Goal: Information Seeking & Learning: Compare options

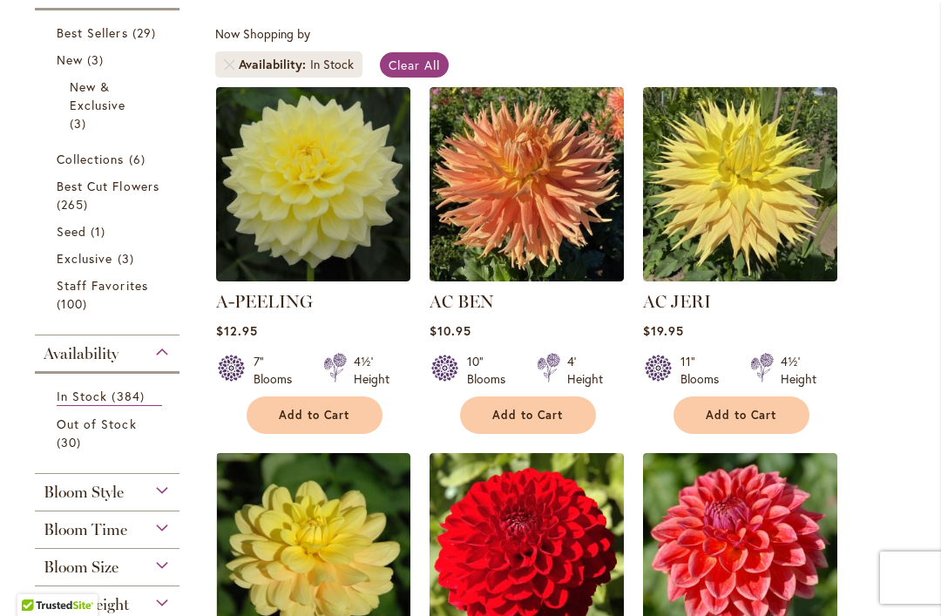
scroll to position [379, 0]
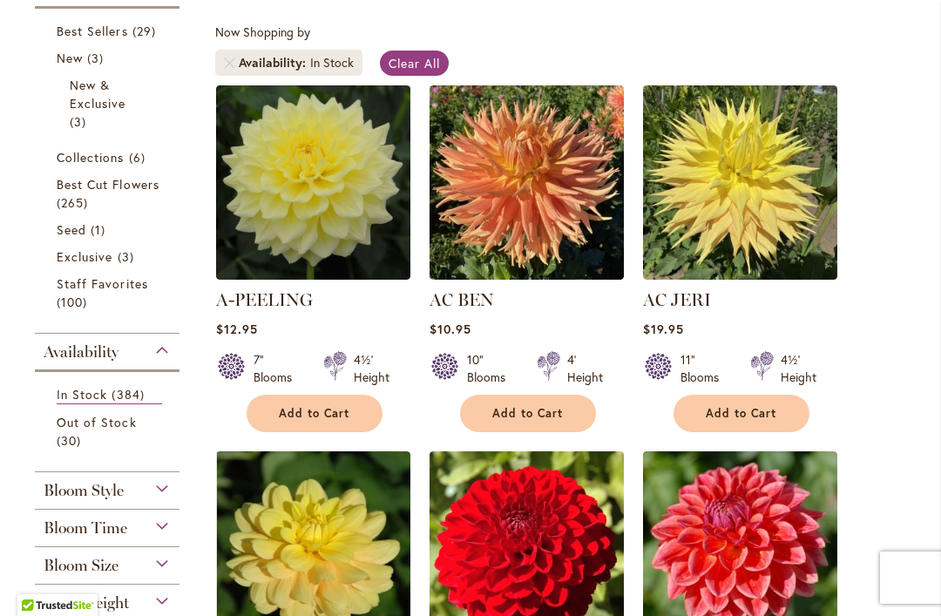
click at [81, 435] on span "30 items" at bounding box center [71, 440] width 29 height 18
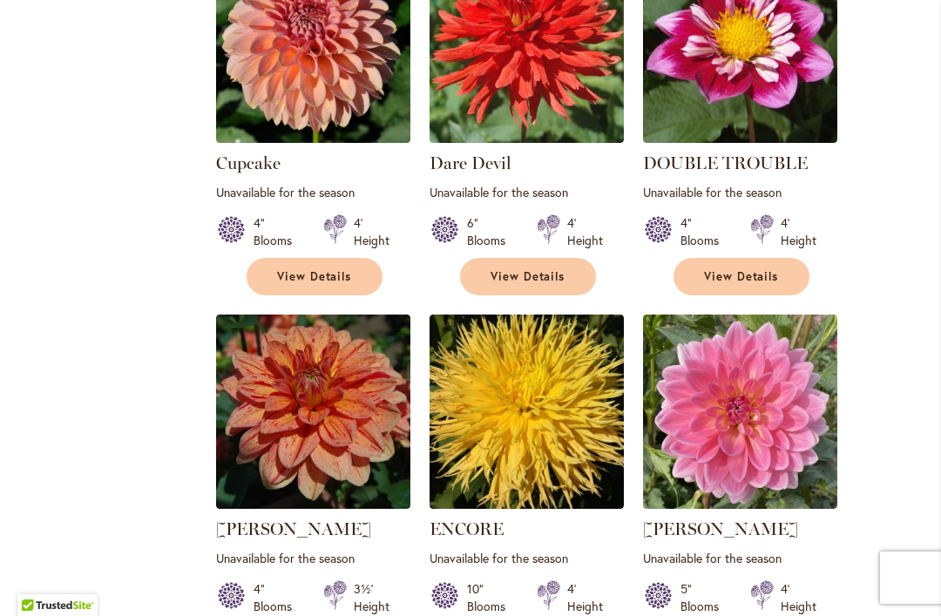
scroll to position [1260, 0]
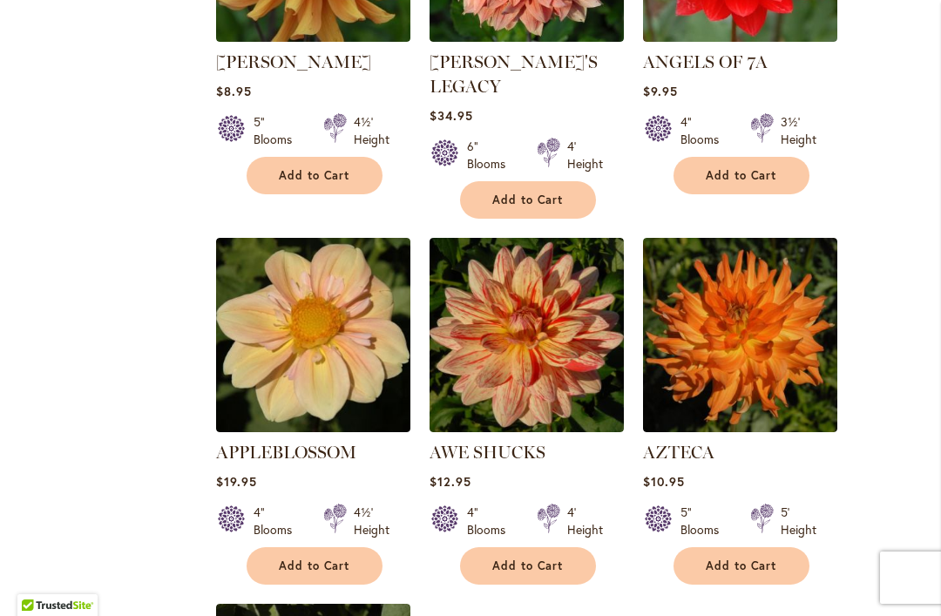
scroll to position [1733, 0]
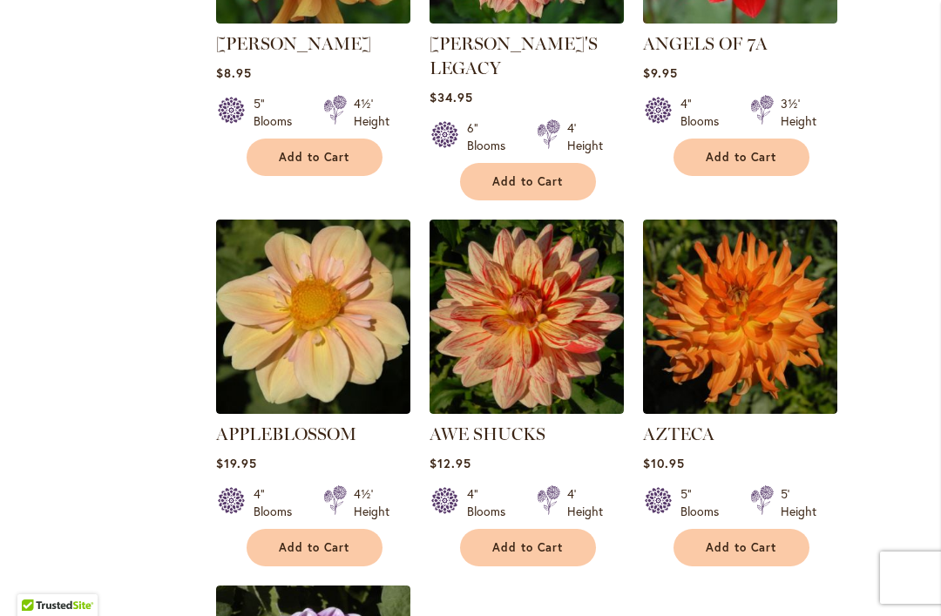
click at [451, 423] on link "AWE SHUCKS" at bounding box center [488, 433] width 116 height 21
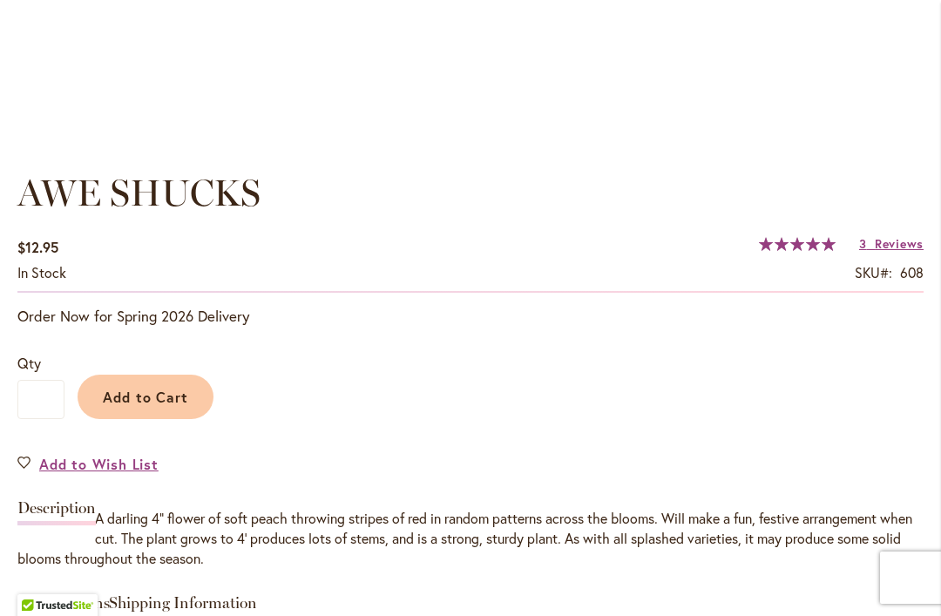
scroll to position [1133, 0]
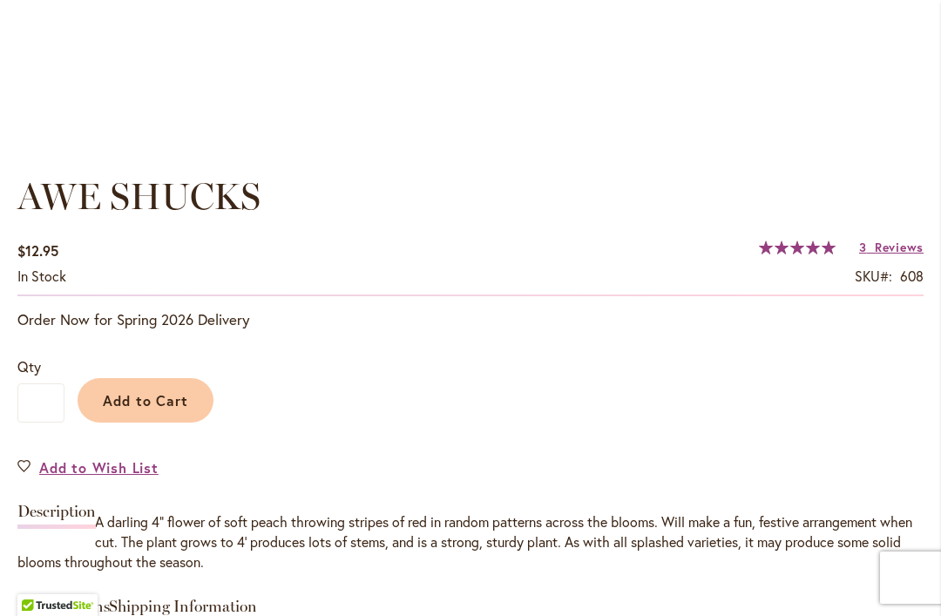
click at [878, 244] on span "Reviews" at bounding box center [899, 247] width 49 height 17
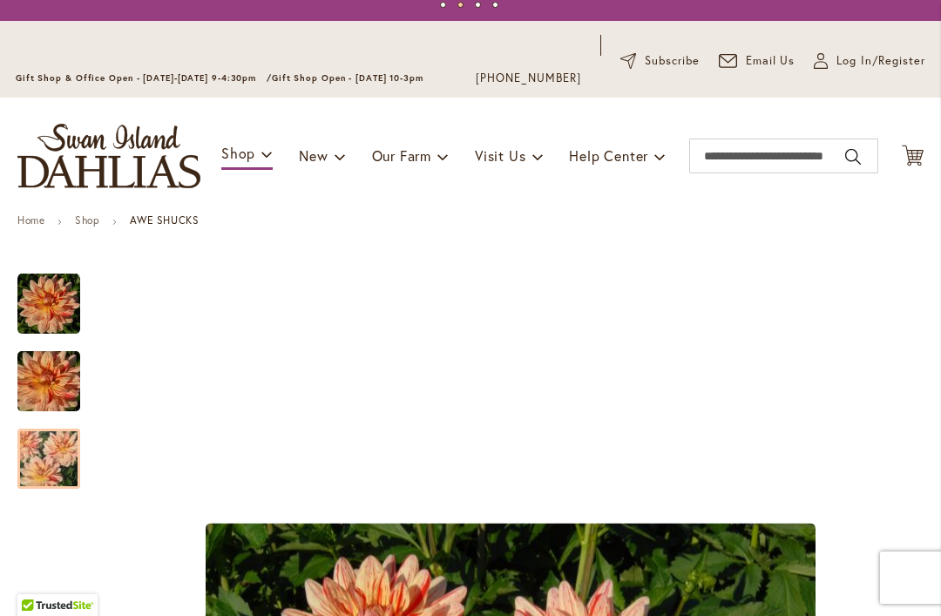
scroll to position [61, 0]
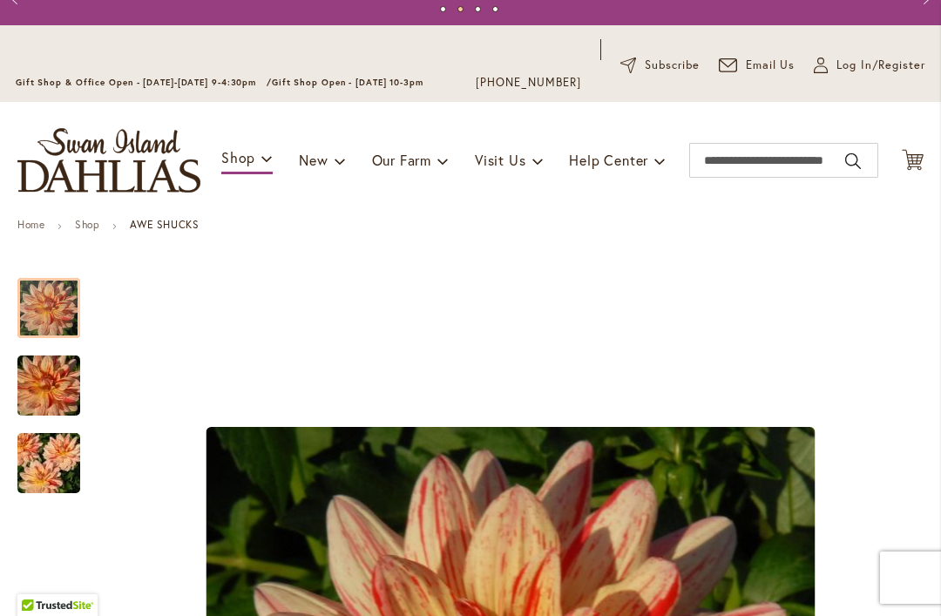
click at [47, 306] on img "AWE SHUCKS" at bounding box center [48, 308] width 63 height 63
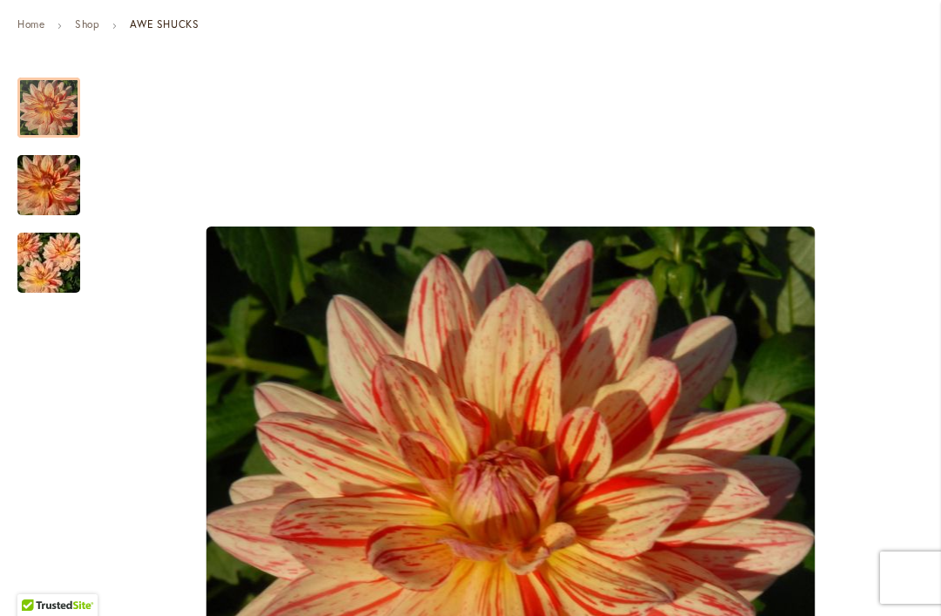
scroll to position [246, 0]
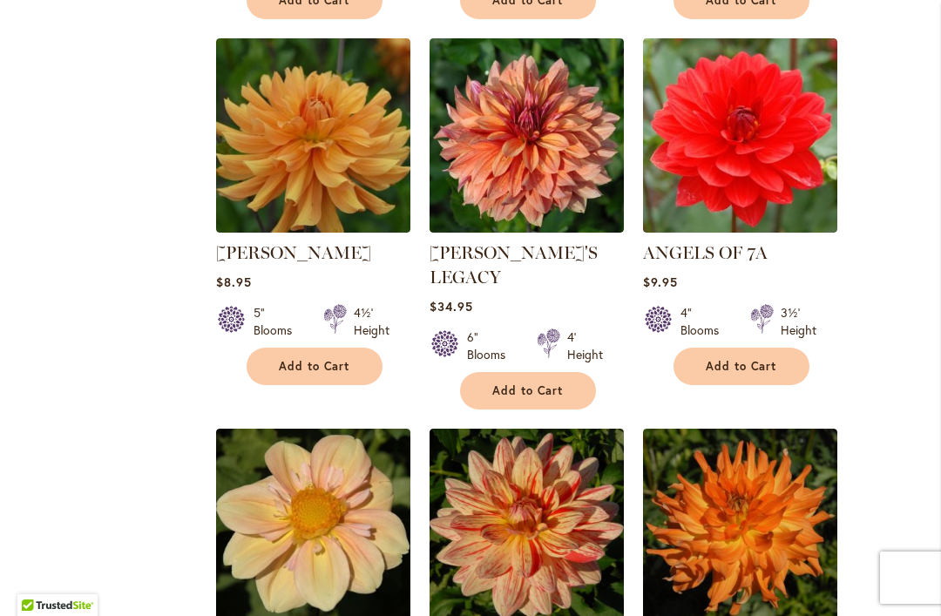
scroll to position [1528, 0]
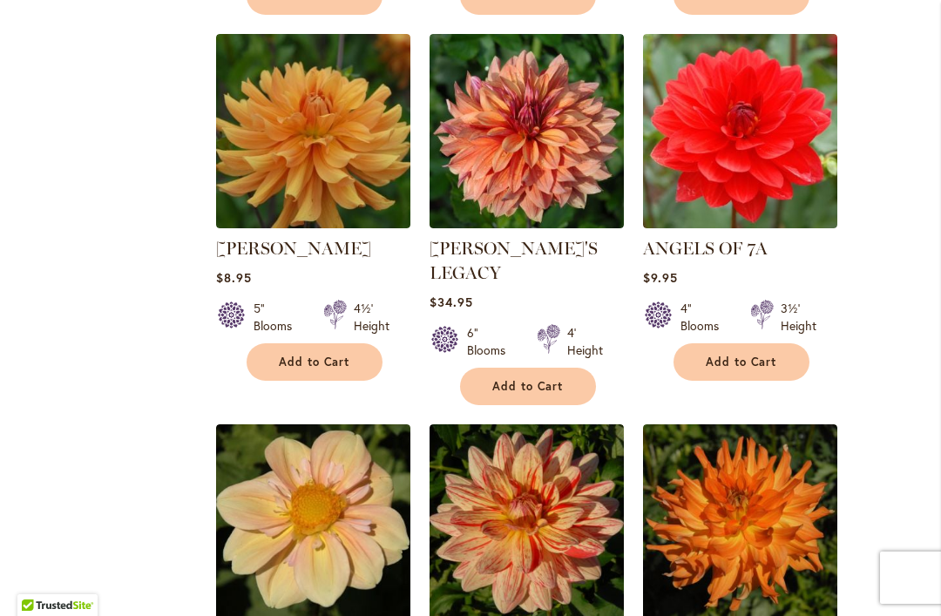
click at [464, 193] on img at bounding box center [527, 131] width 194 height 194
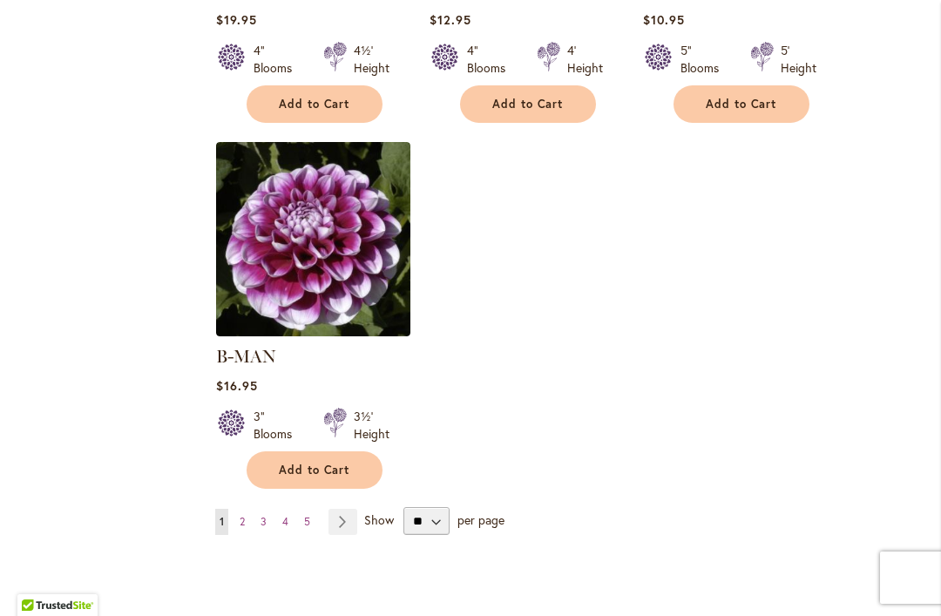
scroll to position [2177, 0]
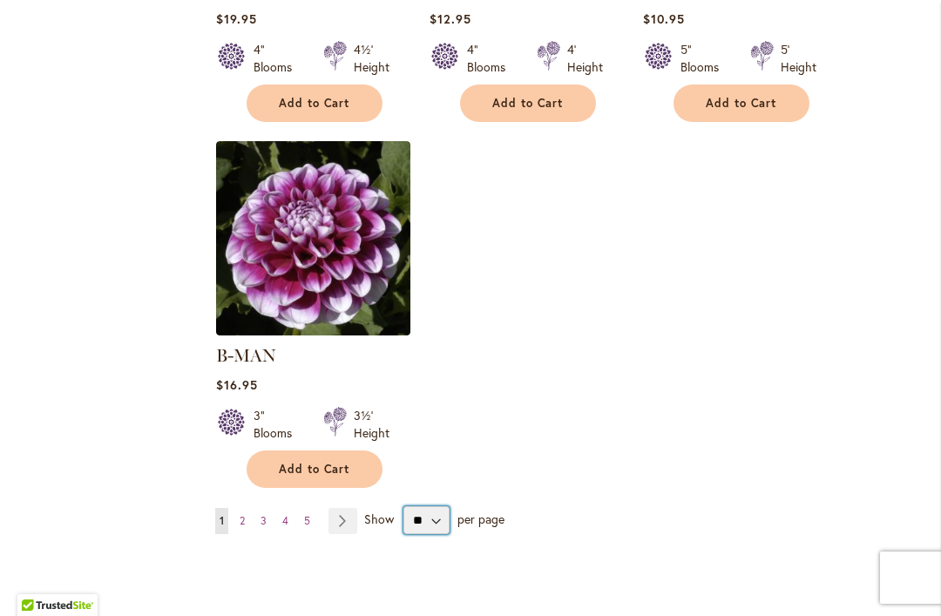
click at [435, 506] on select "** ** ** **" at bounding box center [426, 520] width 46 height 28
select select "**"
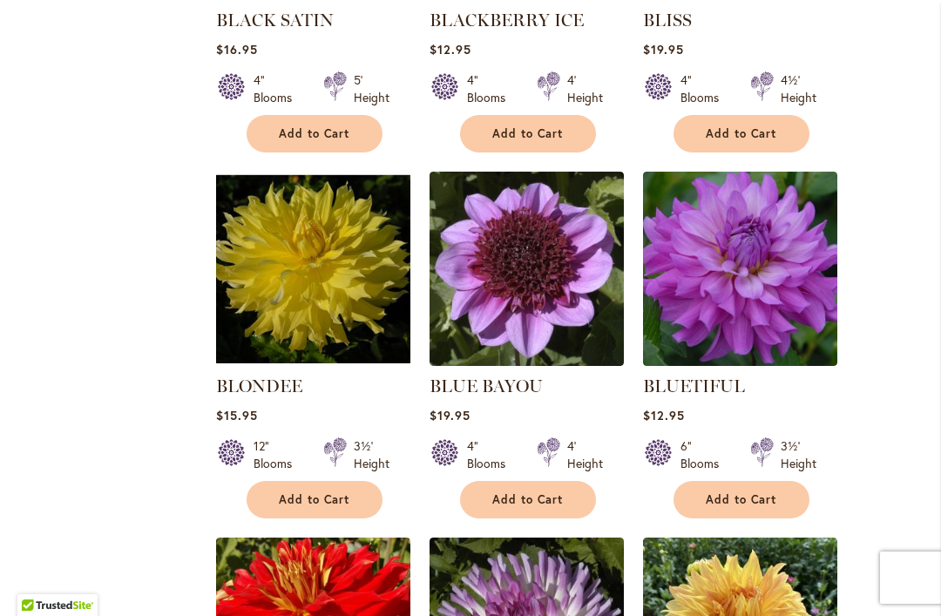
scroll to position [4743, 0]
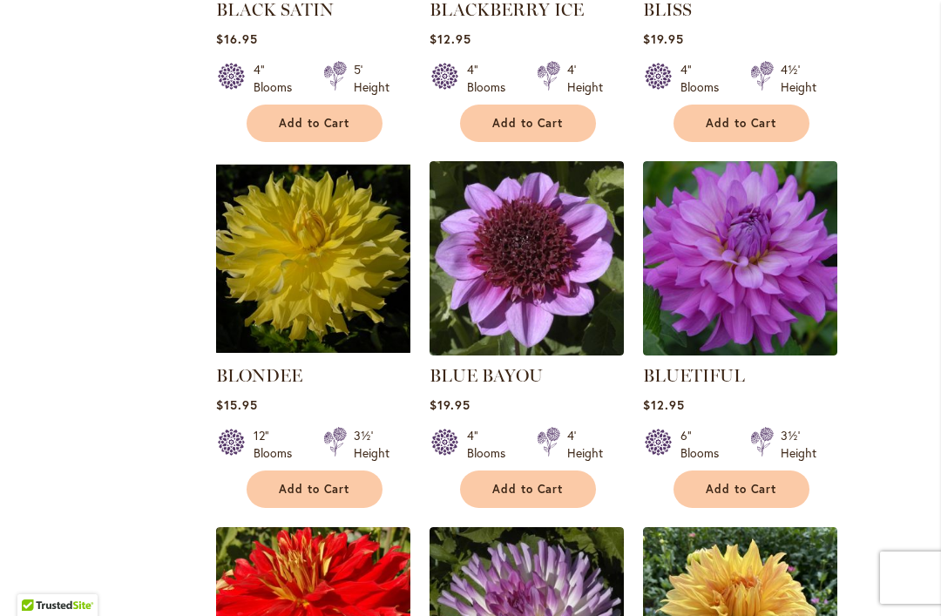
click at [720, 365] on link "BLUETIFUL" at bounding box center [694, 375] width 102 height 21
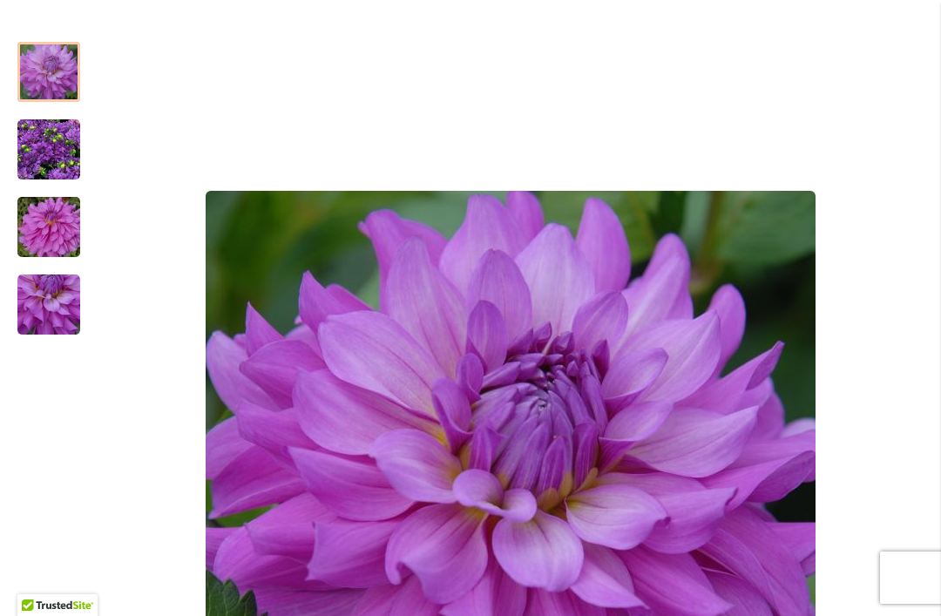
scroll to position [300, 0]
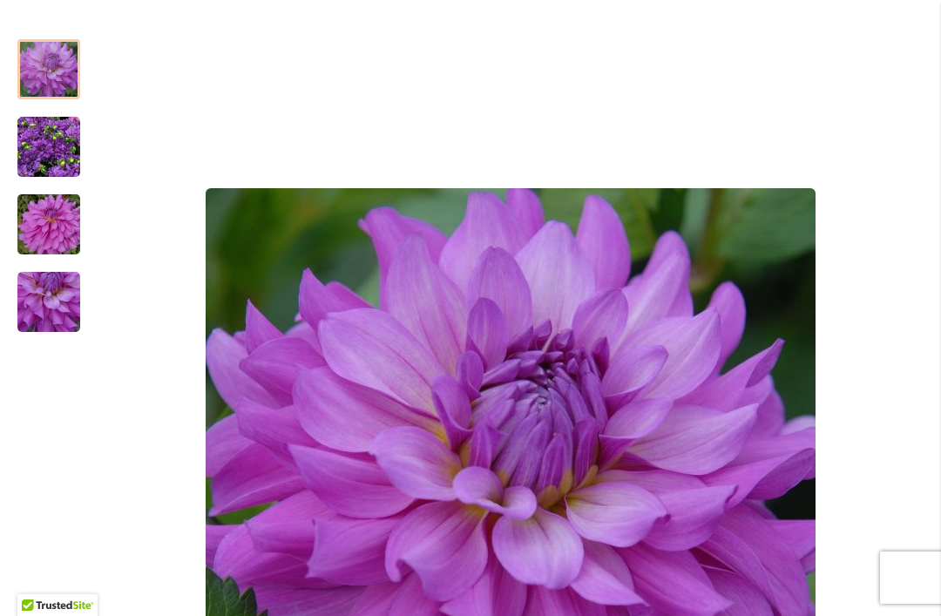
click at [41, 141] on img "Bluetiful" at bounding box center [48, 147] width 63 height 63
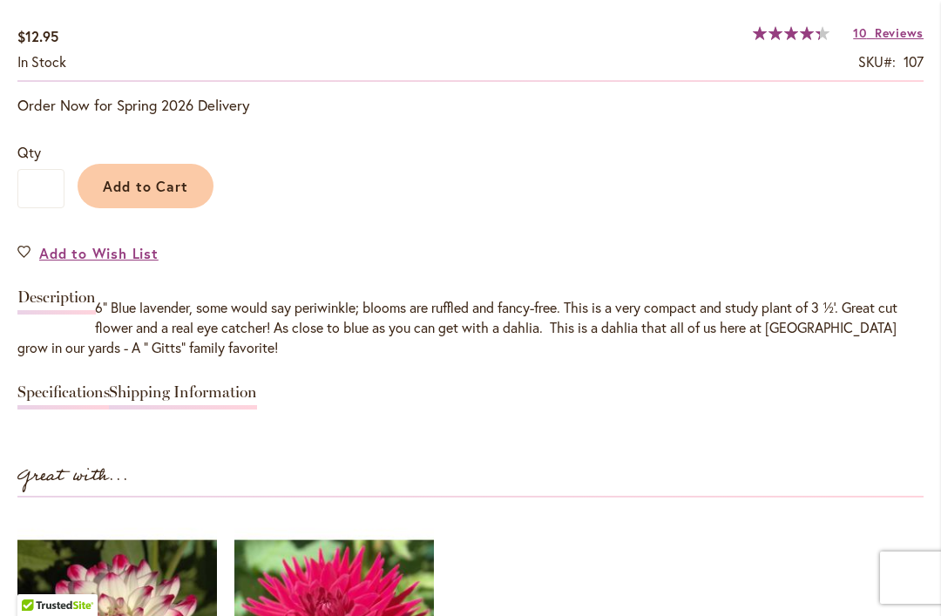
scroll to position [1350, 0]
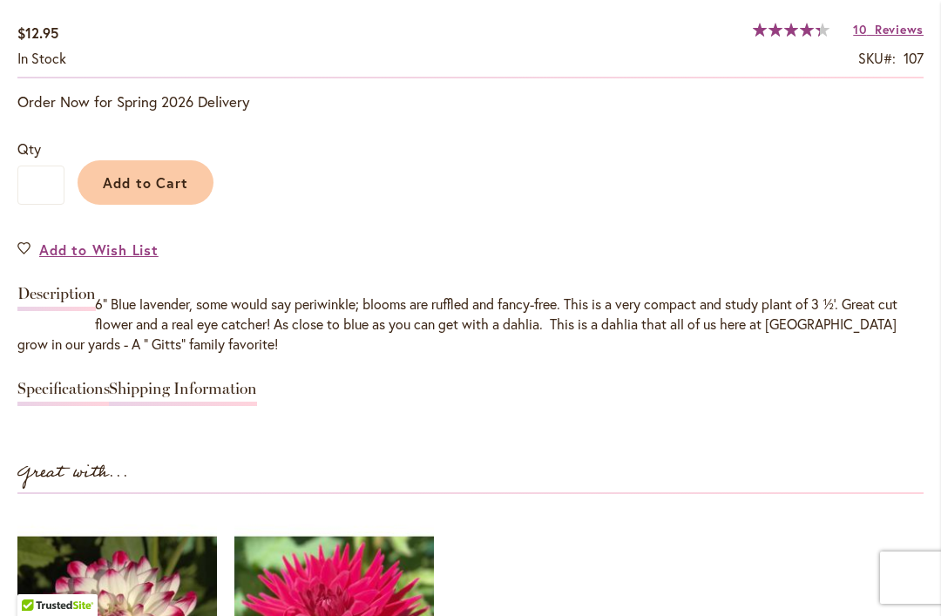
click at [894, 29] on span "Reviews" at bounding box center [899, 29] width 49 height 17
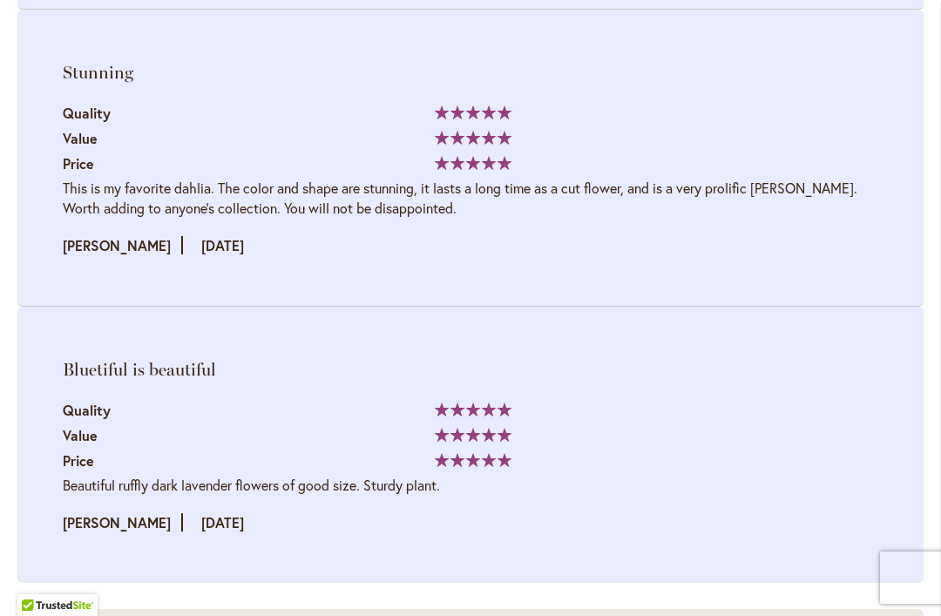
scroll to position [5309, 0]
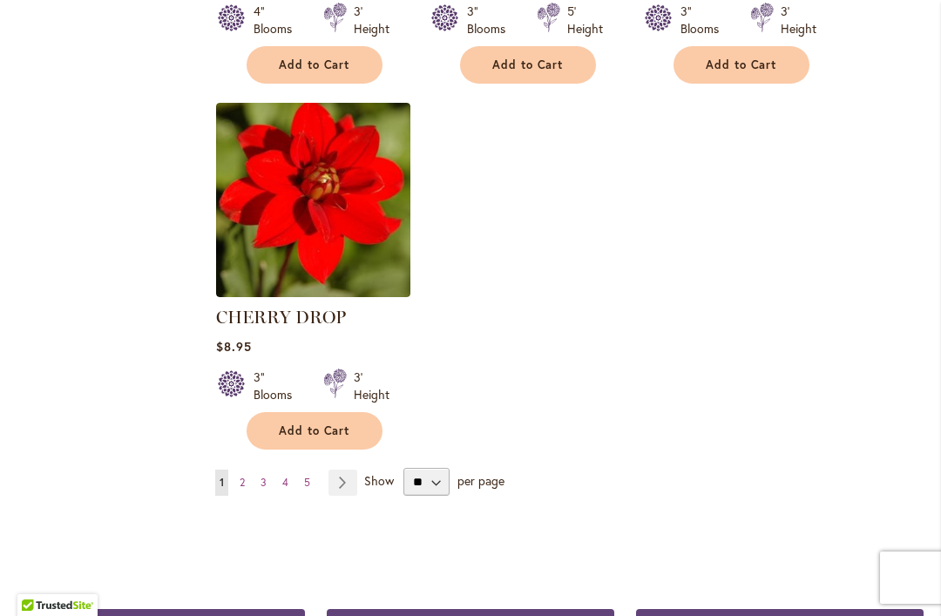
scroll to position [8120, 0]
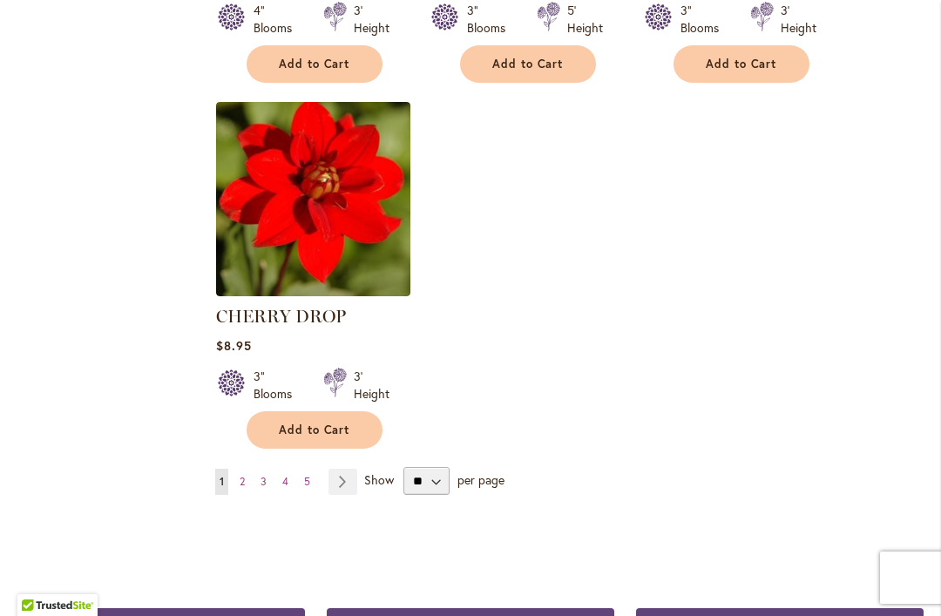
click at [243, 475] on span "2" at bounding box center [242, 481] width 5 height 13
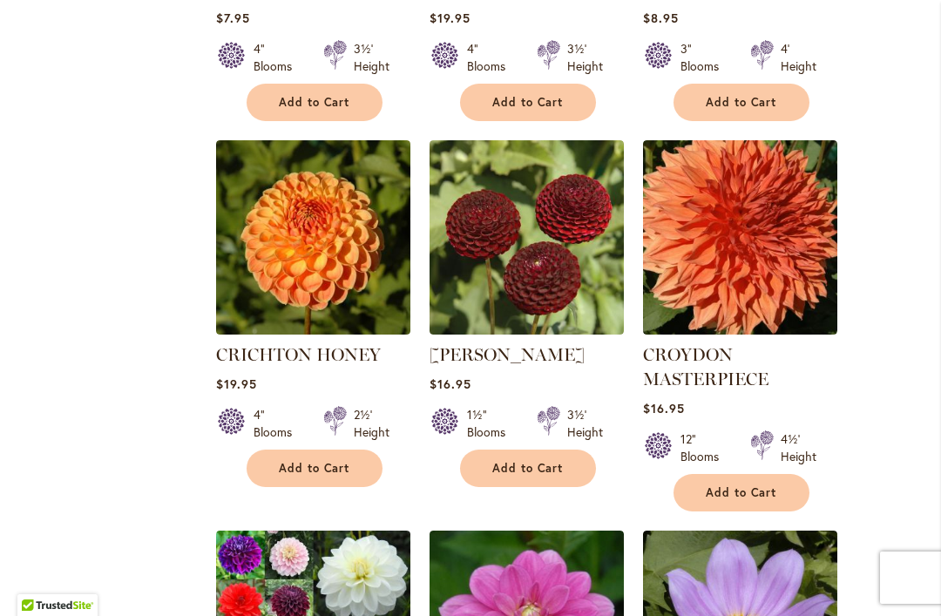
scroll to position [2228, 0]
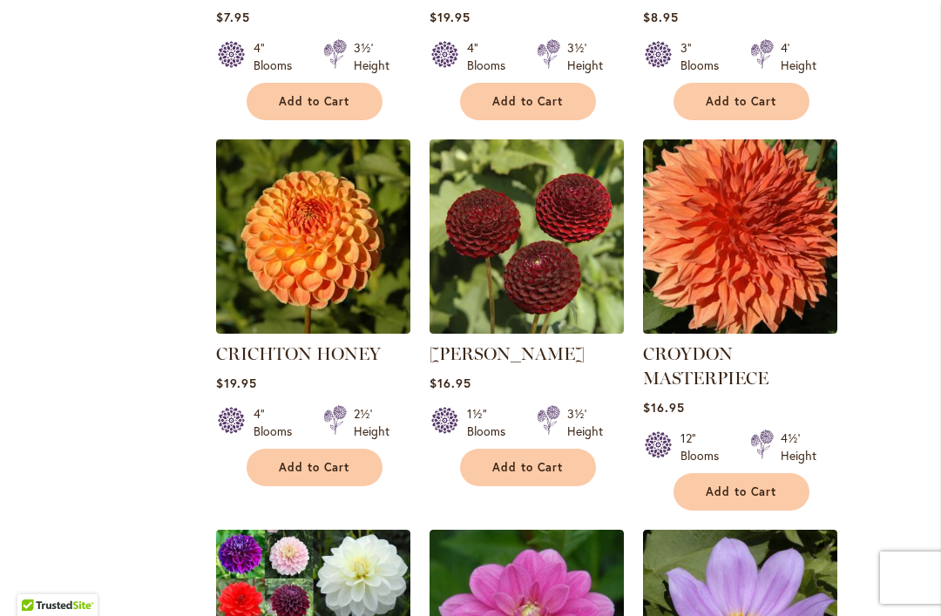
click at [278, 189] on img at bounding box center [313, 236] width 194 height 194
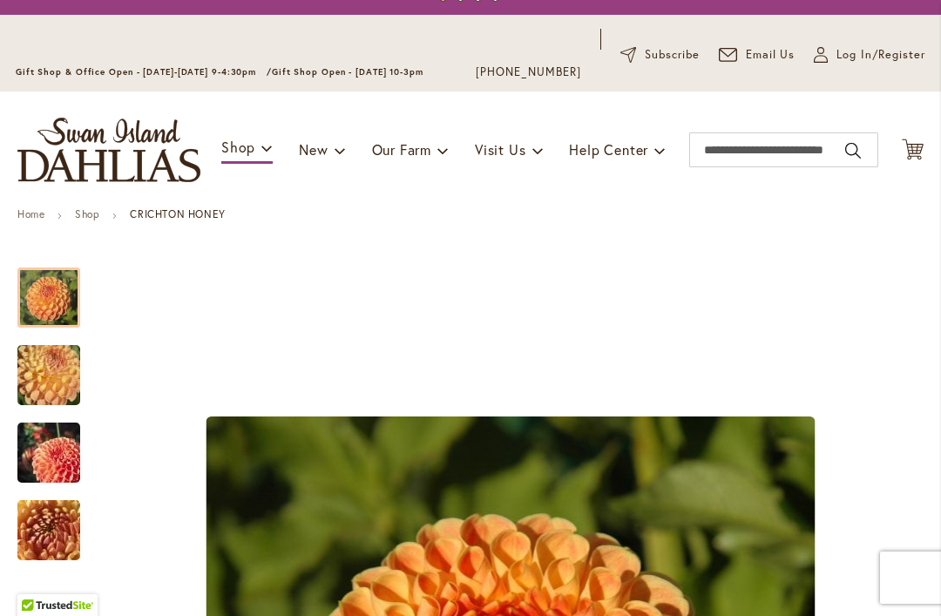
scroll to position [17, 0]
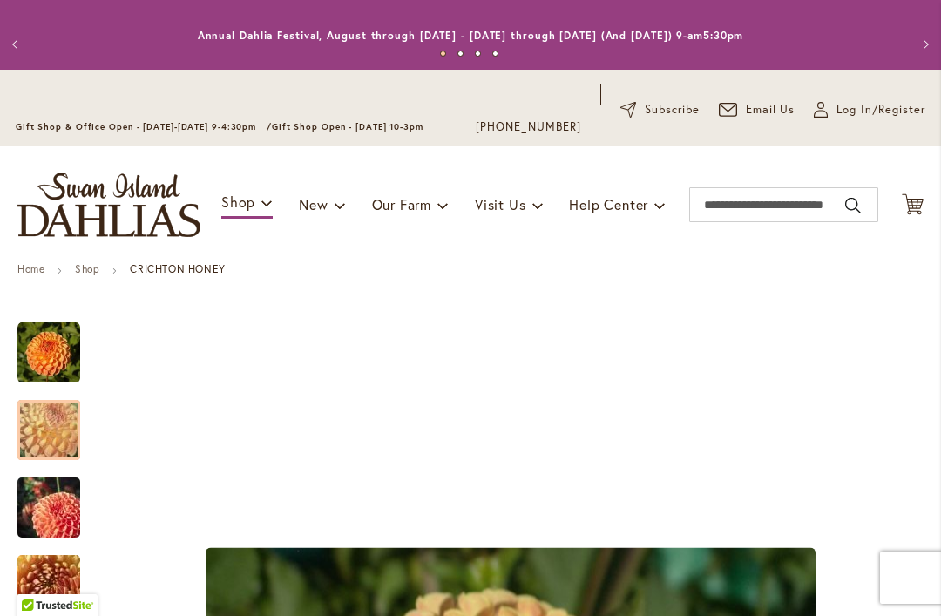
click at [42, 427] on img "CRICHTON HONEY" at bounding box center [48, 430] width 125 height 94
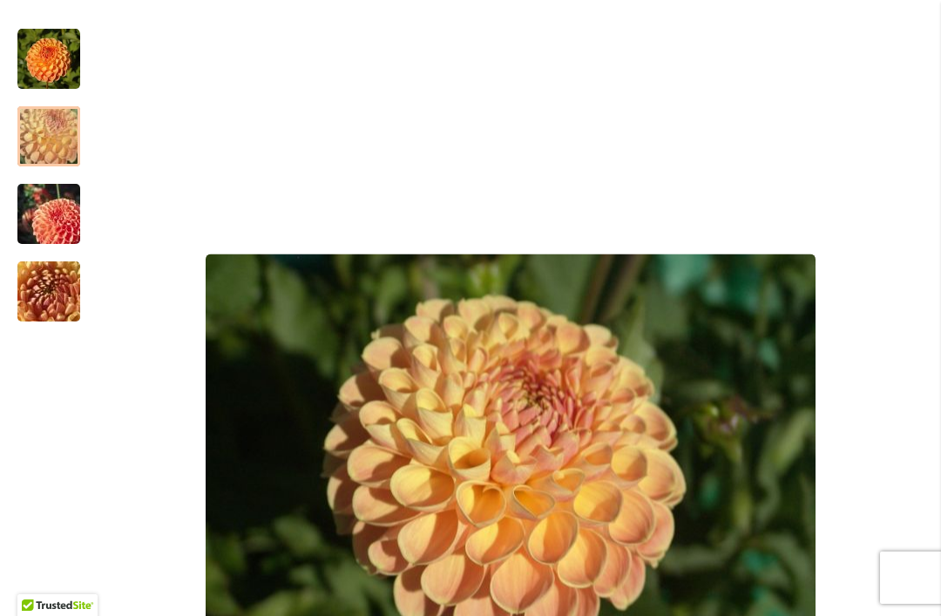
scroll to position [307, 0]
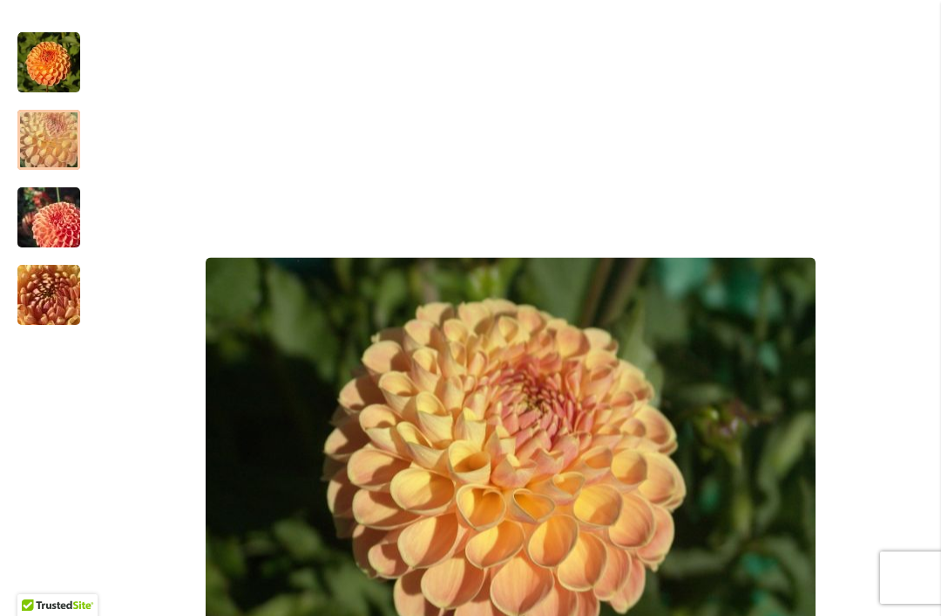
click at [42, 225] on img "CRICHTON HONEY" at bounding box center [48, 218] width 125 height 84
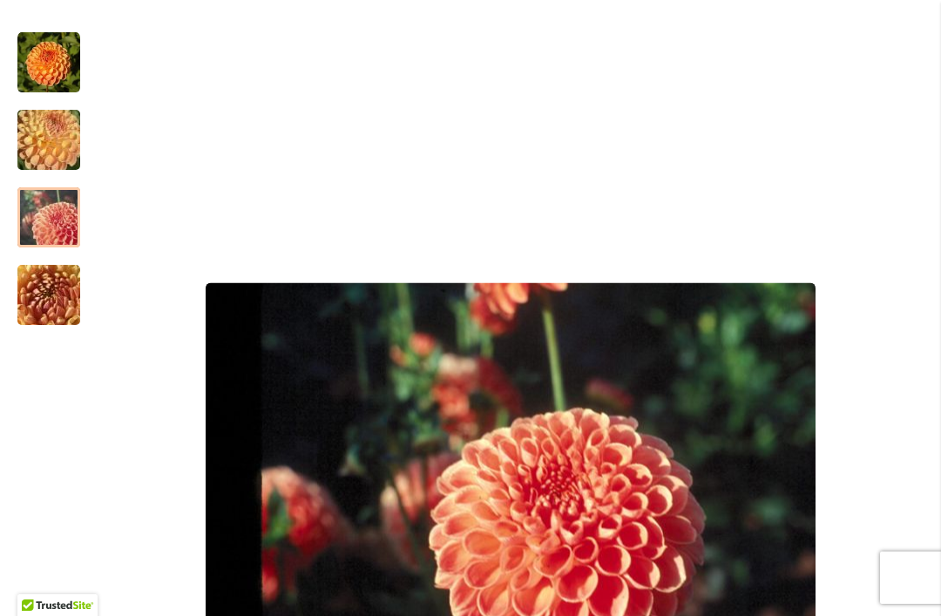
click at [43, 292] on img "CRICHTON HONEY" at bounding box center [48, 295] width 125 height 94
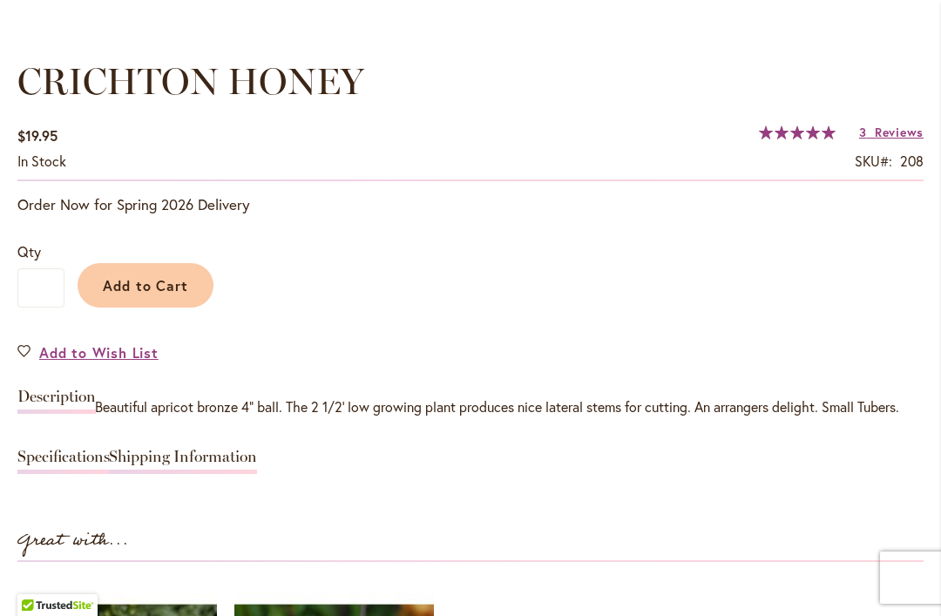
scroll to position [1283, 0]
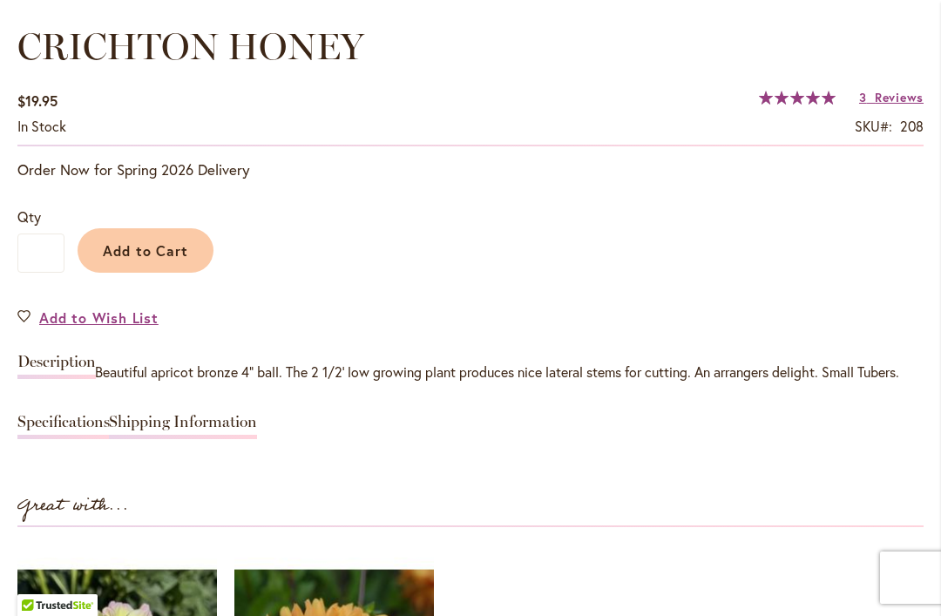
click at [891, 91] on span "Reviews" at bounding box center [899, 97] width 49 height 17
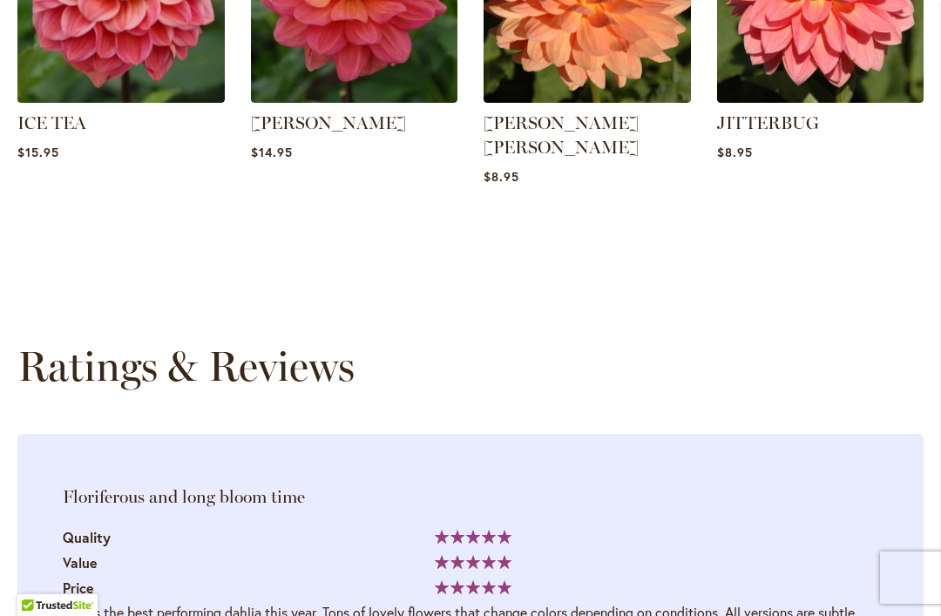
scroll to position [2445, 0]
